Goal: Task Accomplishment & Management: Manage account settings

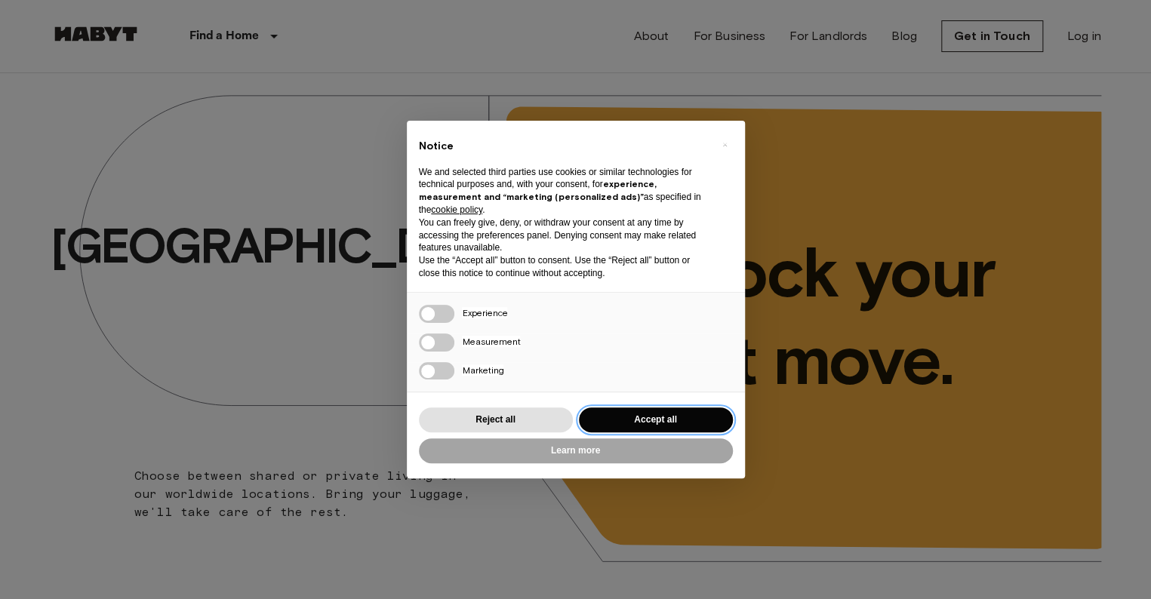
click at [630, 425] on button "Accept all" at bounding box center [656, 420] width 154 height 25
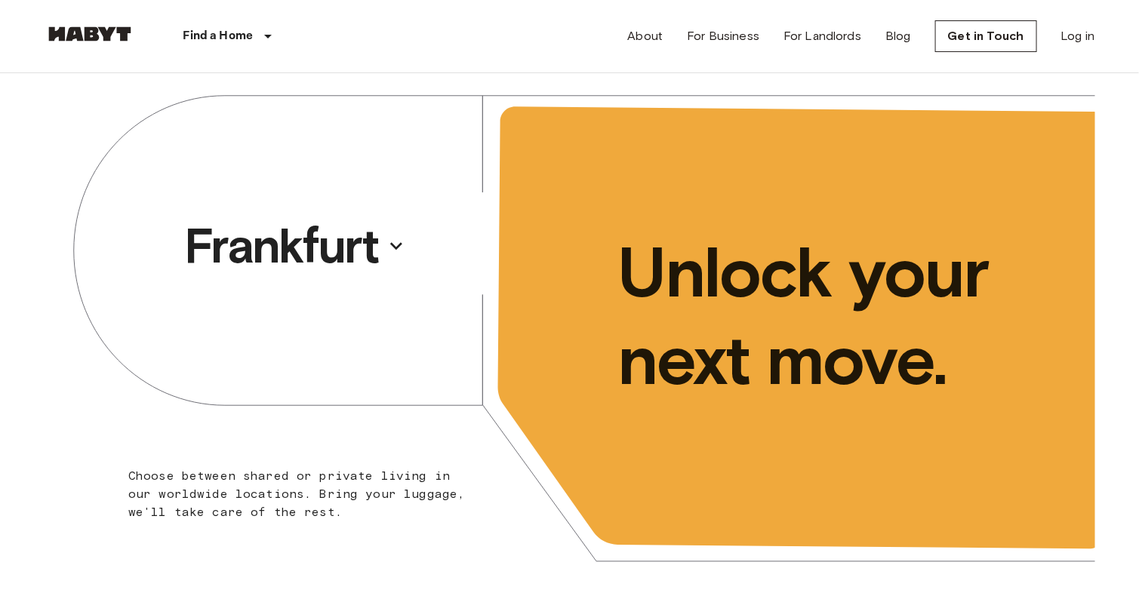
click at [1065, 26] on div "About For Business For Landlords Blog Get in Touch Log in" at bounding box center [861, 36] width 467 height 72
click at [1065, 30] on link "Log in" at bounding box center [1078, 36] width 34 height 18
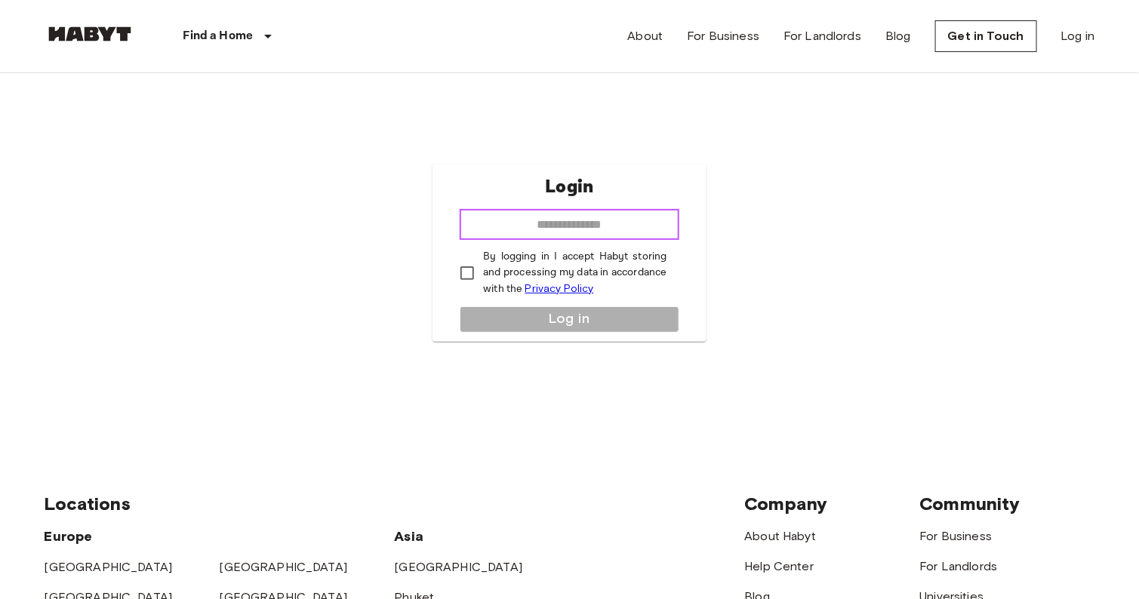
click at [642, 214] on input "email" at bounding box center [569, 225] width 219 height 30
type input "**********"
click at [510, 265] on p "By logging in I accept Habyt storing and processing my data in accordance with …" at bounding box center [574, 273] width 183 height 48
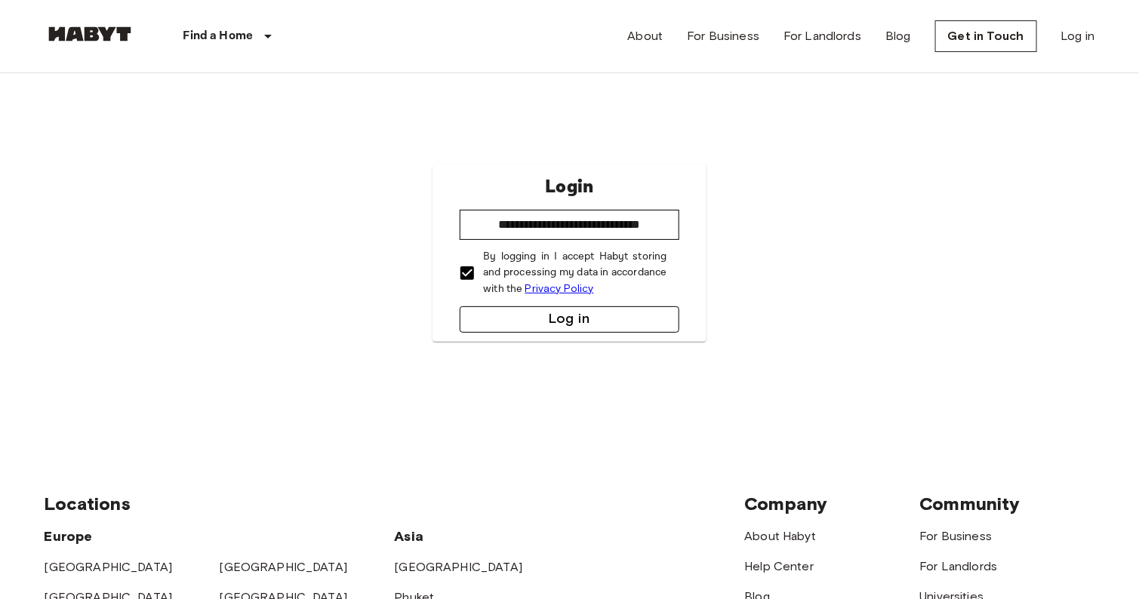
click at [522, 306] on button "Log in" at bounding box center [569, 319] width 219 height 26
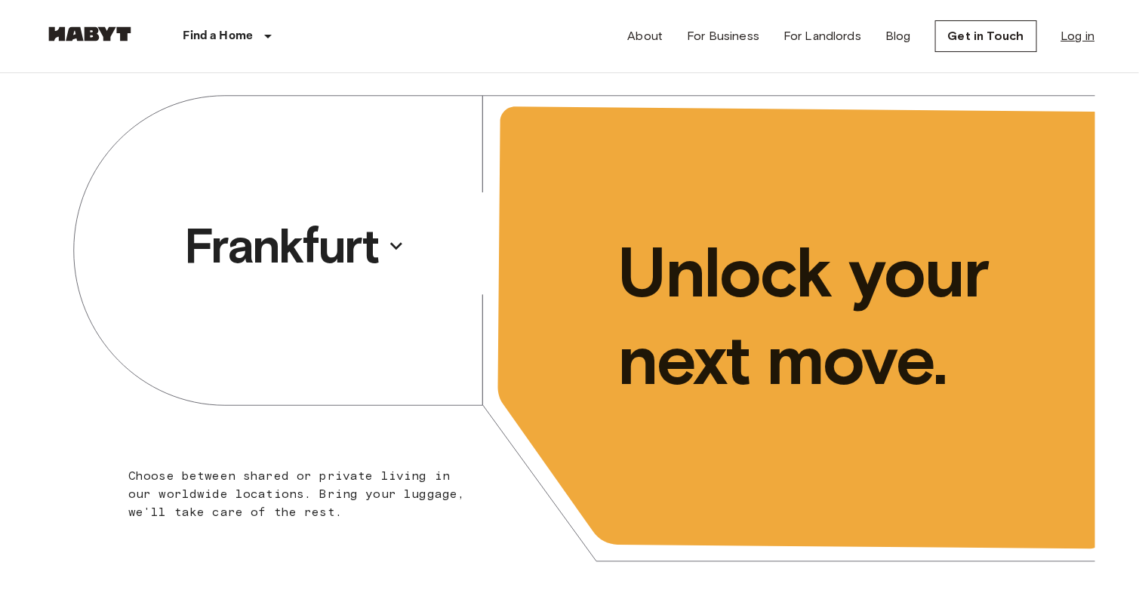
click at [1082, 36] on link "Log in" at bounding box center [1078, 36] width 34 height 18
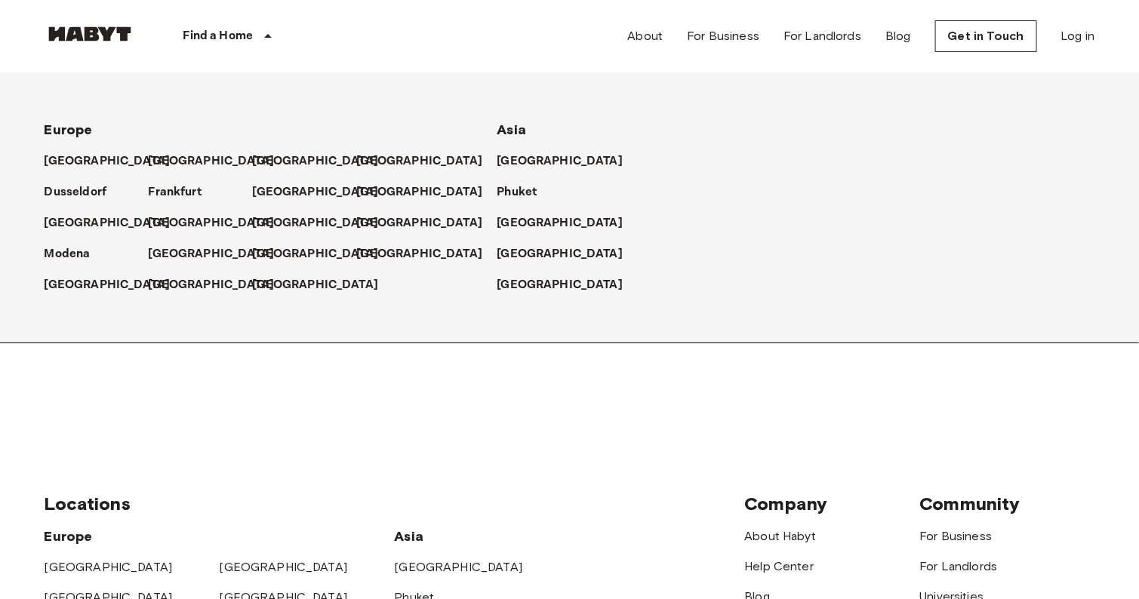
click at [260, 32] on icon at bounding box center [268, 36] width 18 height 18
